Goal: Navigation & Orientation: Find specific page/section

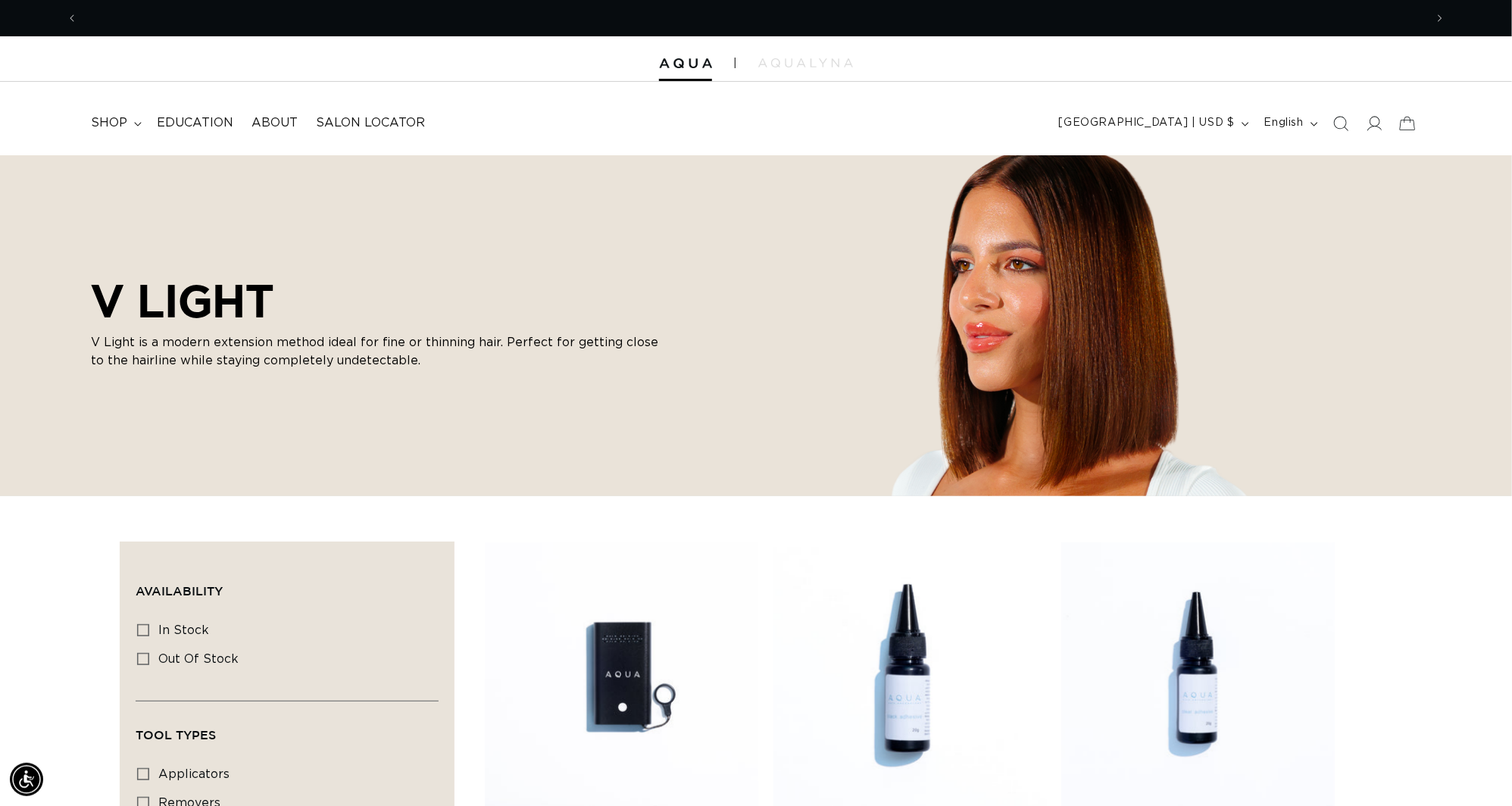
scroll to position [0, 2803]
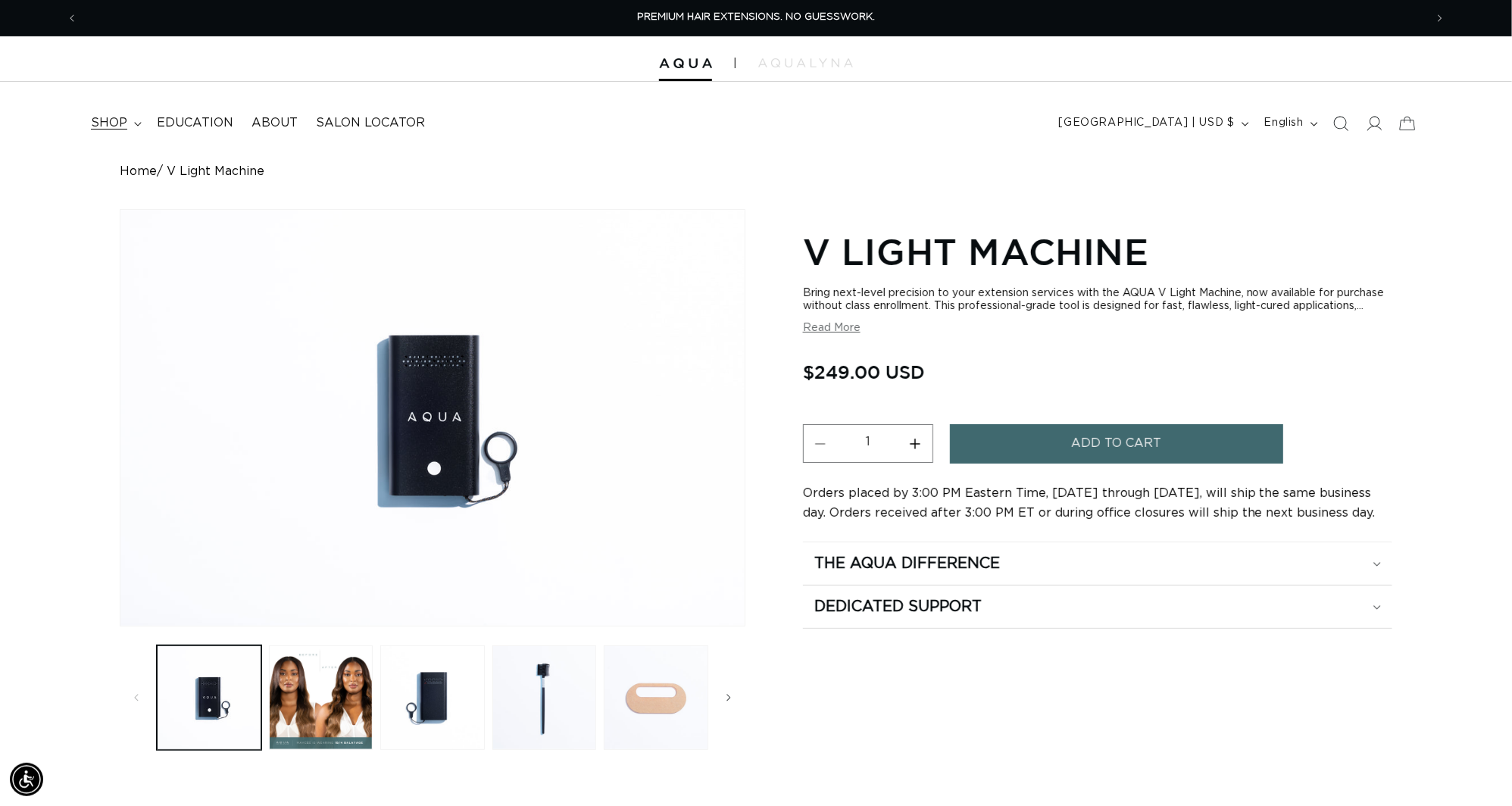
click at [120, 119] on span "shop" at bounding box center [109, 123] width 36 height 16
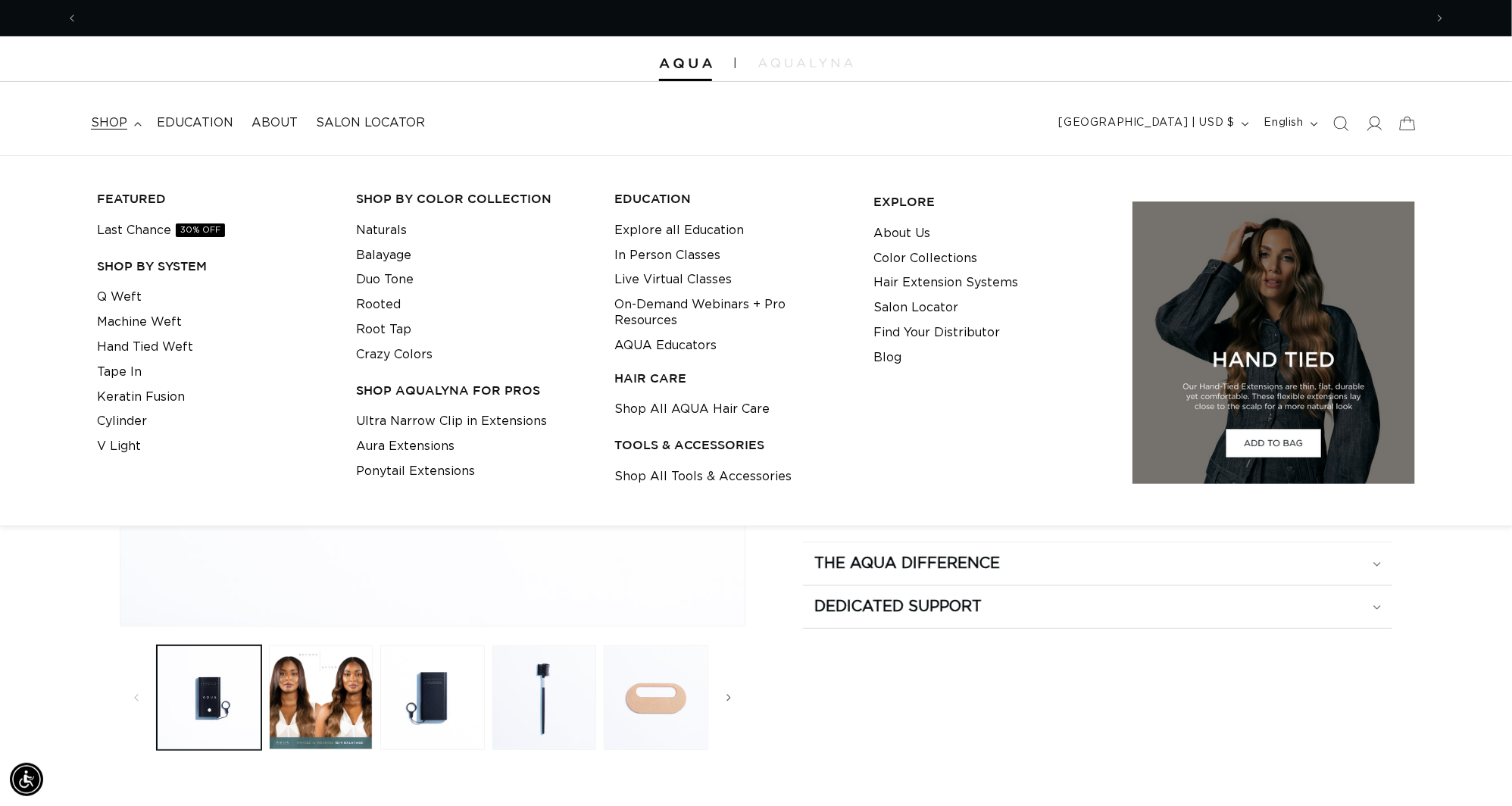
scroll to position [0, 1402]
click at [52, 613] on div "Home V Light Machine Skip to product information Open media 1 in modal Open med…" at bounding box center [756, 459] width 1455 height 590
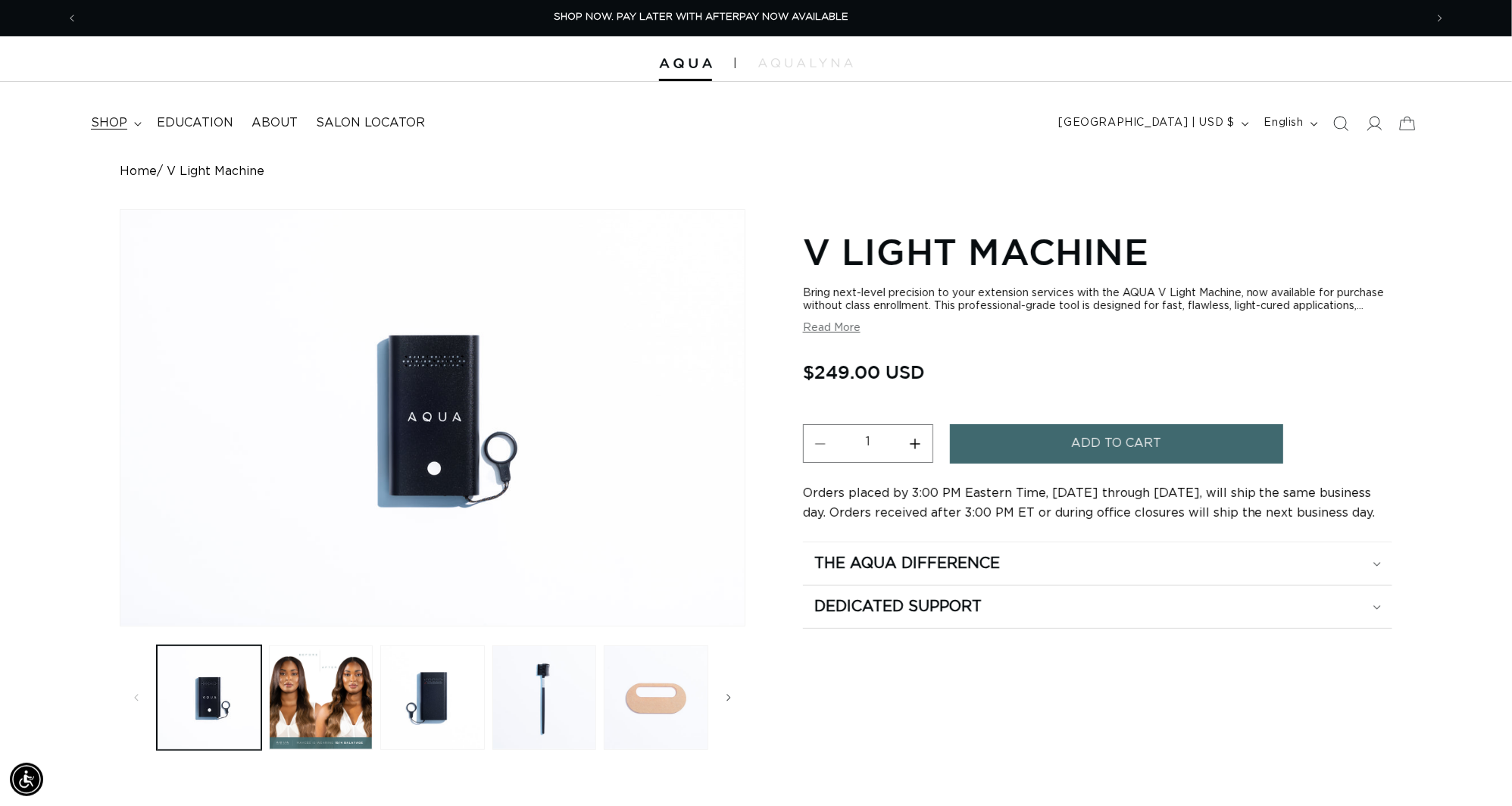
click at [114, 123] on span "shop" at bounding box center [109, 123] width 36 height 16
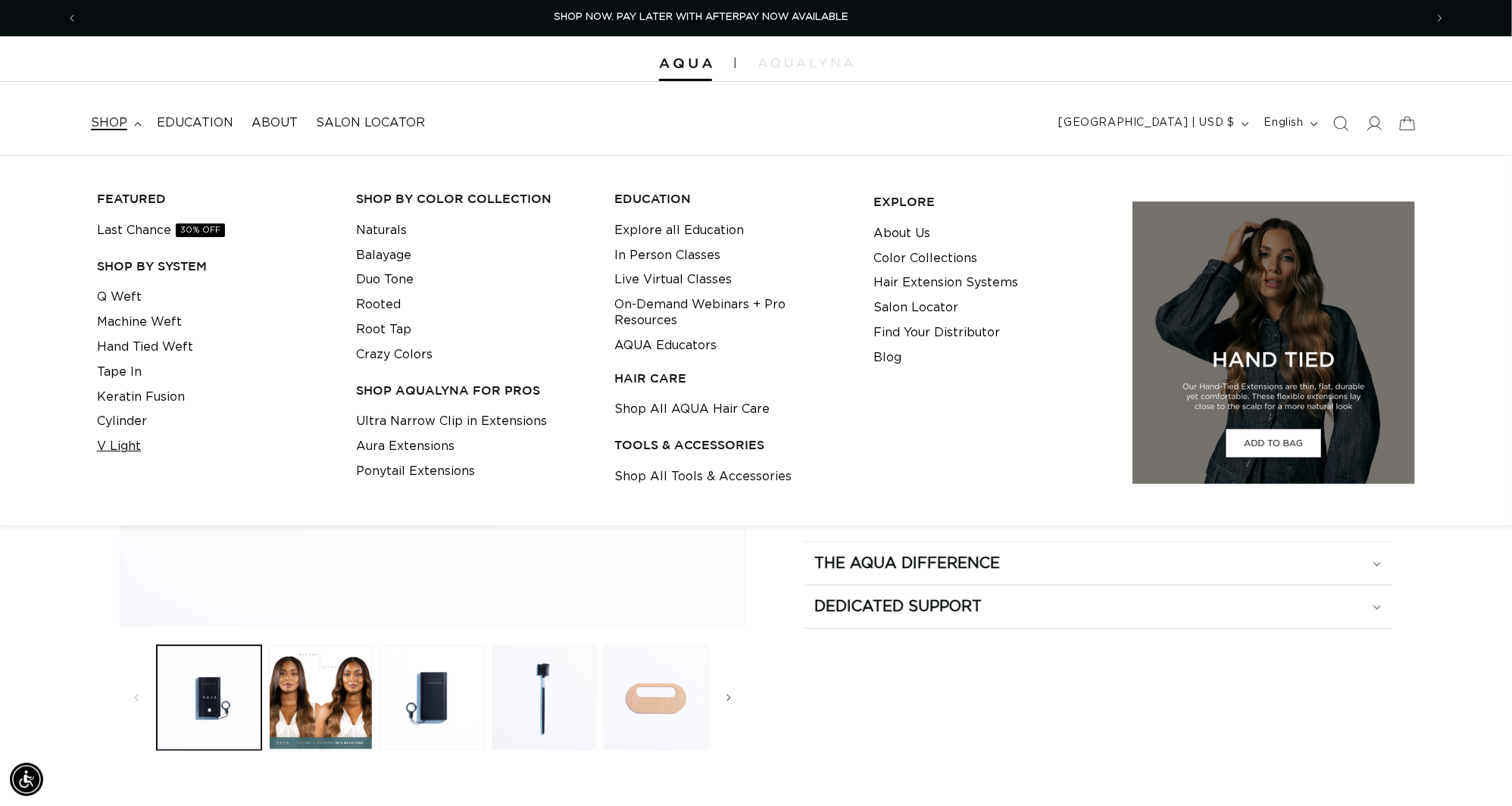
click at [128, 456] on link "V Light" at bounding box center [119, 447] width 44 height 25
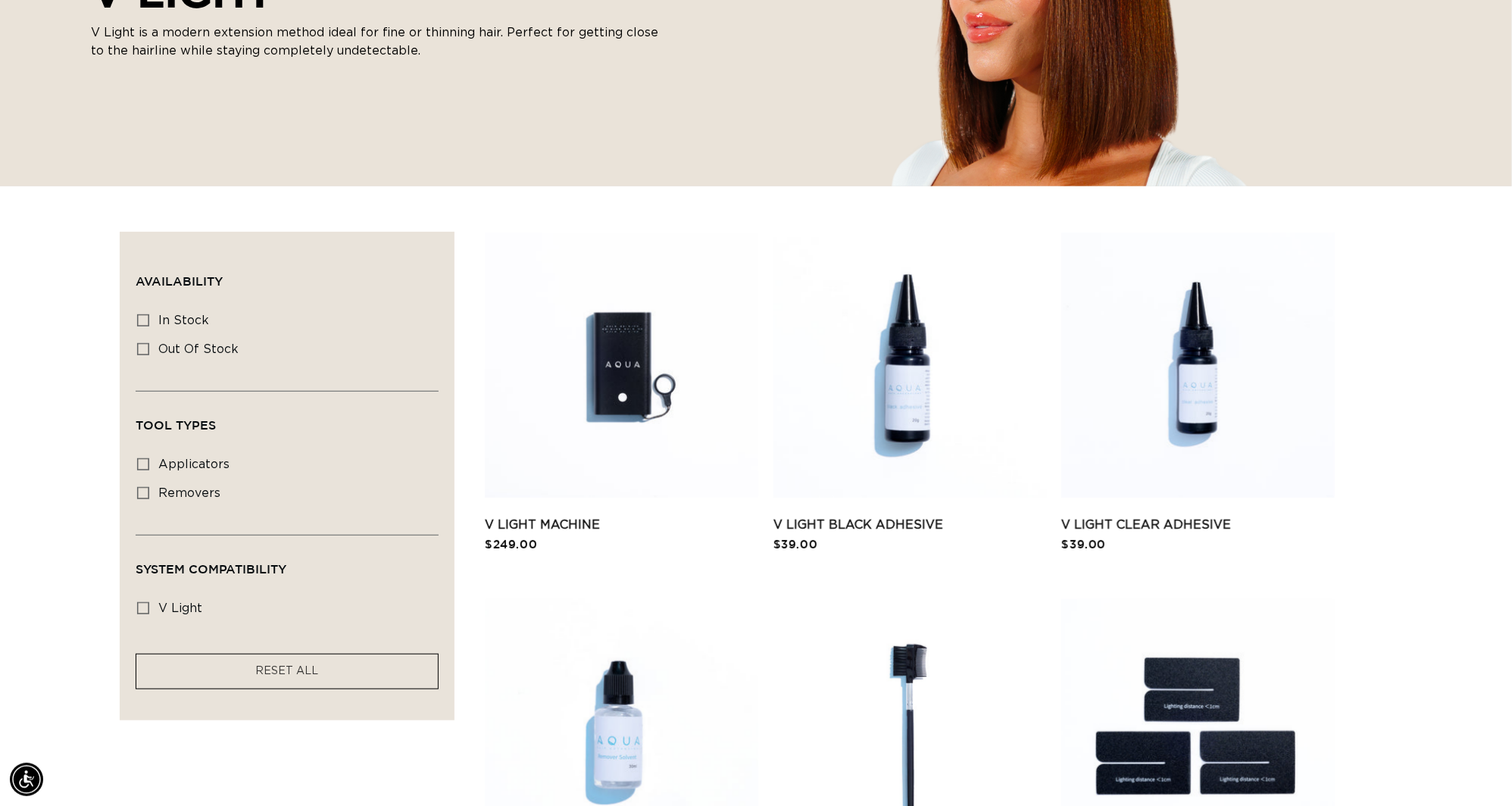
scroll to position [0, 2803]
